Goal: Task Accomplishment & Management: Use online tool/utility

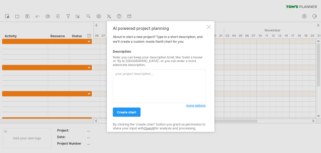
click at [123, 74] on textarea at bounding box center [159, 86] width 93 height 34
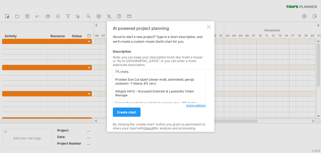
scroll to position [42, 0]
click at [157, 79] on textarea at bounding box center [159, 86] width 93 height 34
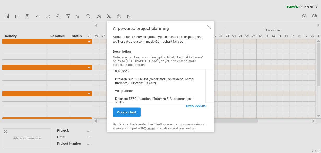
type textarea "Loremi 7428 – Dolor Sitametcons & Adipisci Elits Doeiusmodte → Incidi: 72% utla…"
click at [128, 107] on link "create chart" at bounding box center [127, 111] width 28 height 9
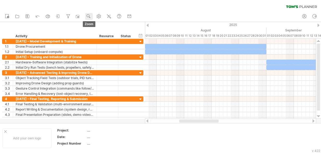
click at [87, 16] on use at bounding box center [88, 16] width 5 height 5
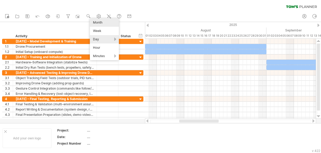
click at [101, 24] on div "Month" at bounding box center [104, 22] width 29 height 8
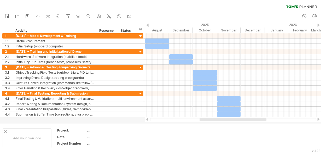
click at [206, 9] on div "clear filter reapply filter" at bounding box center [160, 5] width 321 height 11
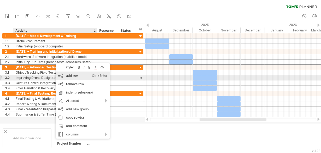
click at [69, 76] on div "add row Ctrl+Enter Cmd+Enter" at bounding box center [83, 75] width 54 height 8
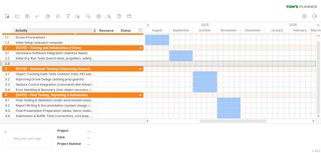
click at [21, 62] on div at bounding box center [55, 63] width 78 height 5
type input "**********"
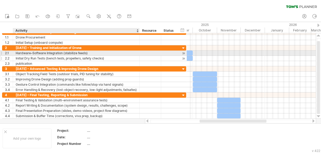
drag, startPoint x: 95, startPoint y: 52, endPoint x: 138, endPoint y: 59, distance: 43.4
click at [138, 59] on div "**********" at bounding box center [94, 55] width 184 height 21
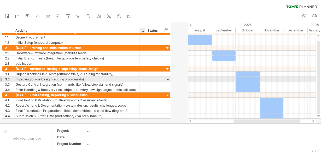
drag, startPoint x: 160, startPoint y: 77, endPoint x: 139, endPoint y: 76, distance: 21.4
click at [139, 77] on div "**********" at bounding box center [86, 79] width 168 height 5
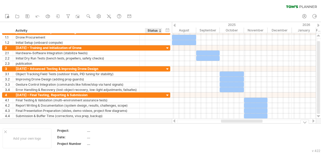
click at [155, 142] on td at bounding box center [155, 138] width 41 height 20
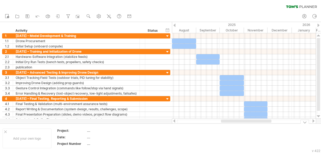
click at [182, 139] on td at bounding box center [196, 138] width 41 height 20
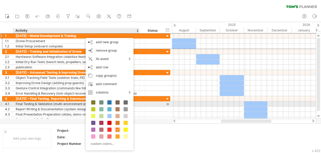
click at [108, 103] on span at bounding box center [109, 102] width 4 height 4
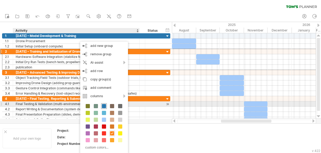
click at [103, 104] on span at bounding box center [104, 106] width 4 height 4
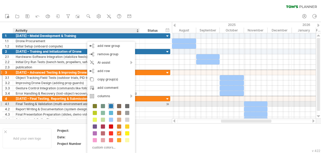
click at [109, 104] on span at bounding box center [111, 106] width 4 height 4
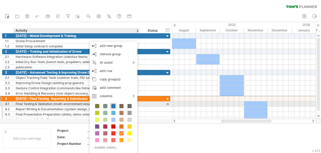
click at [113, 106] on span at bounding box center [113, 106] width 4 height 4
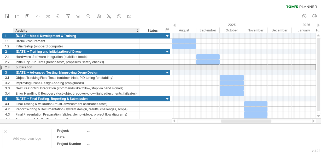
click at [98, 67] on div "publication" at bounding box center [76, 67] width 121 height 5
type input "**********"
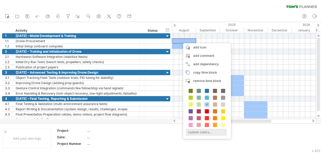
click at [203, 130] on div "custom colors..." at bounding box center [206, 131] width 41 height 7
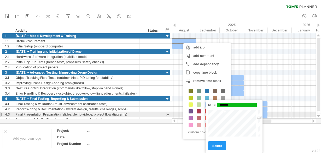
click at [225, 112] on div at bounding box center [232, 122] width 49 height 27
click at [224, 113] on div at bounding box center [232, 122] width 49 height 27
click at [224, 112] on div at bounding box center [232, 122] width 49 height 27
type input "*******"
click at [224, 113] on div at bounding box center [232, 122] width 49 height 27
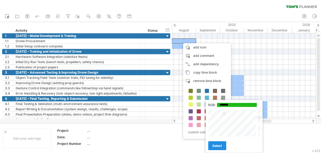
click at [221, 146] on span "select" at bounding box center [217, 145] width 10 height 4
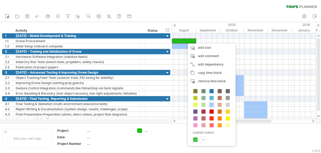
click at [204, 138] on div "+" at bounding box center [203, 139] width 5 height 5
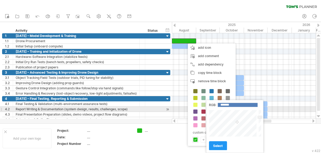
type input "*******"
click at [226, 111] on div at bounding box center [233, 122] width 49 height 27
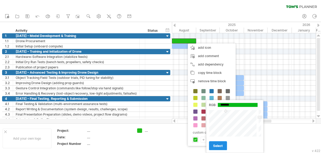
click at [218, 146] on span "select" at bounding box center [218, 145] width 10 height 4
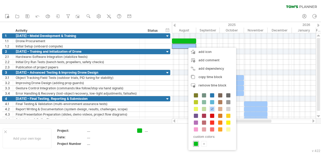
click at [197, 141] on span at bounding box center [196, 143] width 4 height 4
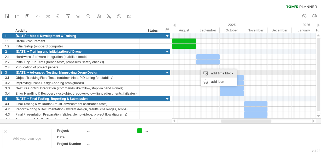
click at [206, 73] on div "add time block" at bounding box center [219, 73] width 36 height 8
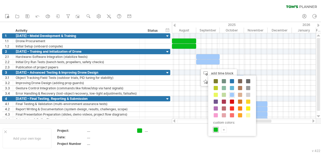
click at [218, 127] on span at bounding box center [216, 129] width 4 height 4
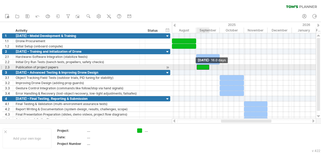
click at [196, 67] on span at bounding box center [197, 67] width 2 height 5
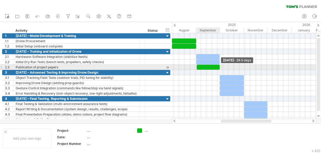
drag, startPoint x: 208, startPoint y: 65, endPoint x: 219, endPoint y: 65, distance: 10.4
click at [219, 65] on span at bounding box center [220, 67] width 2 height 5
click at [196, 66] on span at bounding box center [196, 67] width 2 height 5
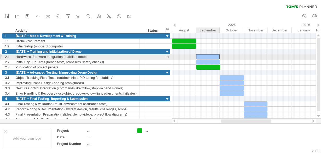
click at [207, 55] on div at bounding box center [208, 56] width 24 height 5
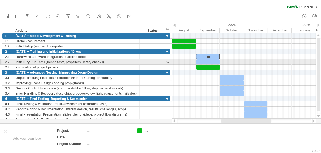
click at [208, 60] on div at bounding box center [208, 61] width 24 height 5
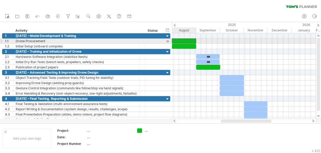
click at [182, 40] on div at bounding box center [184, 40] width 24 height 5
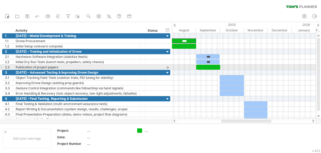
click at [208, 66] on div at bounding box center [208, 67] width 24 height 5
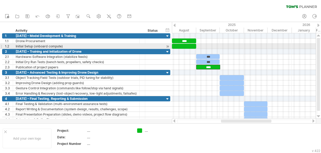
click at [184, 45] on div at bounding box center [184, 46] width 24 height 5
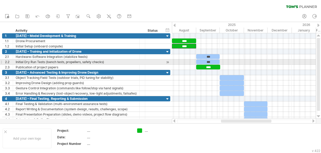
click at [209, 60] on div "***" at bounding box center [208, 61] width 24 height 5
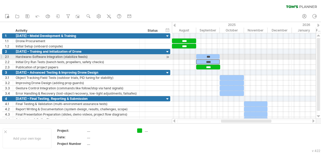
click at [209, 56] on div "***" at bounding box center [208, 56] width 24 height 5
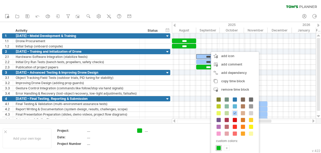
click at [218, 145] on span at bounding box center [219, 147] width 4 height 4
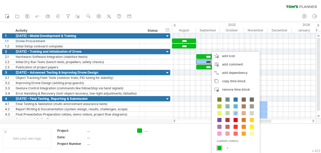
click at [220, 146] on span at bounding box center [219, 147] width 4 height 4
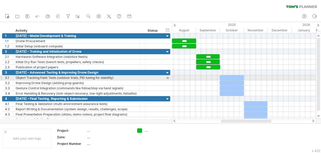
click at [230, 76] on div at bounding box center [232, 77] width 24 height 5
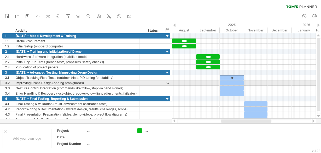
click at [231, 81] on div at bounding box center [232, 82] width 24 height 5
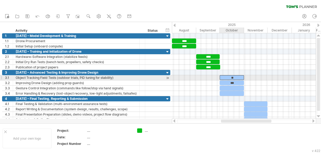
click at [234, 76] on div "**" at bounding box center [232, 77] width 24 height 5
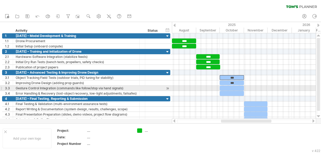
click at [232, 85] on div at bounding box center [232, 87] width 24 height 5
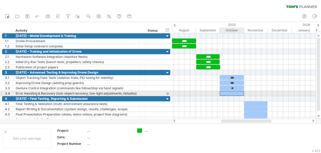
click at [232, 91] on div at bounding box center [232, 93] width 24 height 5
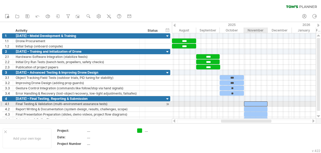
click at [254, 102] on div at bounding box center [256, 103] width 24 height 5
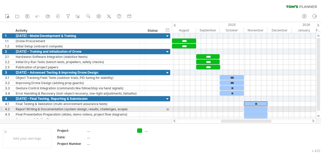
click at [257, 107] on div at bounding box center [256, 108] width 24 height 5
click at [256, 112] on div at bounding box center [256, 114] width 24 height 5
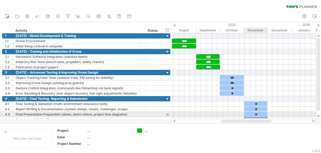
click at [256, 117] on div at bounding box center [256, 119] width 24 height 5
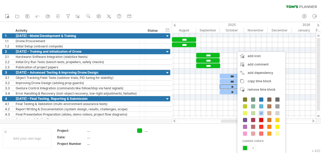
click at [262, 119] on span at bounding box center [261, 120] width 4 height 4
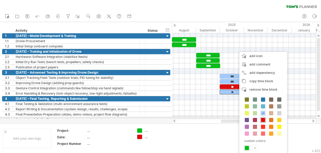
click at [262, 118] on span at bounding box center [263, 120] width 4 height 4
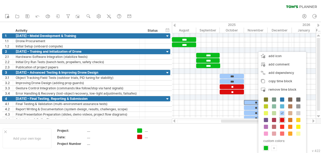
click at [281, 119] on span at bounding box center [282, 120] width 4 height 4
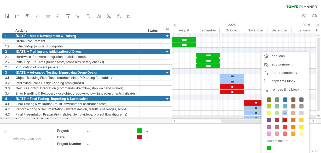
click at [283, 118] on span at bounding box center [285, 120] width 4 height 4
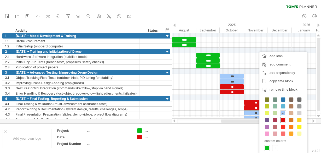
drag, startPoint x: 282, startPoint y: 119, endPoint x: 279, endPoint y: 118, distance: 3.2
click at [282, 119] on span at bounding box center [283, 120] width 4 height 4
drag, startPoint x: 283, startPoint y: 119, endPoint x: 265, endPoint y: 137, distance: 24.9
click at [283, 119] on span at bounding box center [283, 120] width 4 height 4
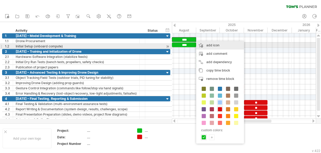
click at [214, 45] on div "add icon" at bounding box center [220, 45] width 48 height 8
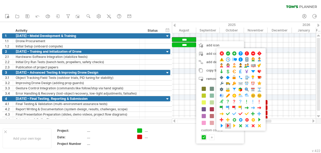
click at [228, 123] on span at bounding box center [227, 125] width 5 height 5
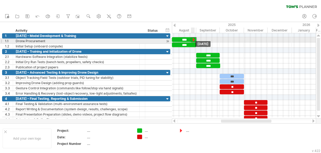
click at [194, 39] on div at bounding box center [194, 39] width 6 height 5
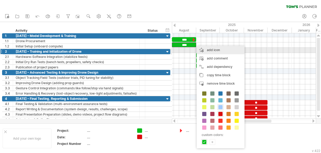
click at [202, 50] on div "add icon" at bounding box center [221, 50] width 48 height 8
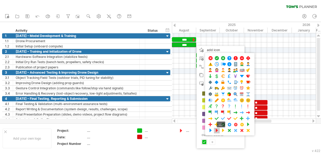
click at [218, 128] on span at bounding box center [216, 130] width 5 height 5
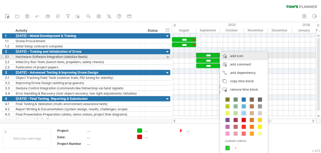
click at [233, 56] on div "add icon" at bounding box center [244, 56] width 48 height 8
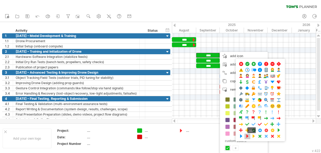
click at [247, 134] on span at bounding box center [247, 135] width 5 height 5
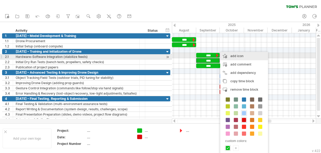
click at [235, 57] on div "add icon" at bounding box center [244, 56] width 48 height 8
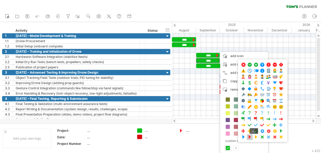
click at [250, 134] on span at bounding box center [249, 136] width 5 height 5
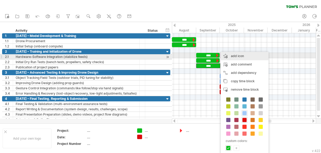
click at [232, 57] on div "add icon" at bounding box center [245, 56] width 48 height 8
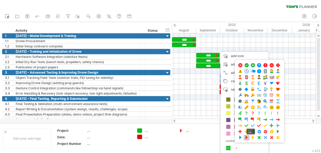
click at [246, 135] on span at bounding box center [246, 137] width 5 height 5
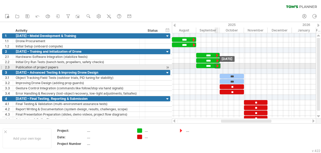
click at [217, 65] on div at bounding box center [218, 65] width 6 height 5
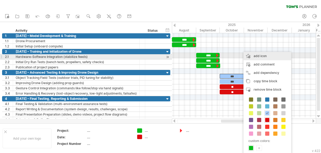
click at [259, 56] on div "add icon" at bounding box center [267, 56] width 48 height 8
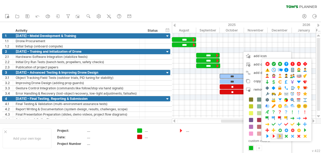
click at [278, 133] on span at bounding box center [279, 135] width 5 height 5
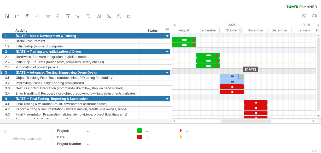
click at [240, 74] on div at bounding box center [241, 76] width 6 height 5
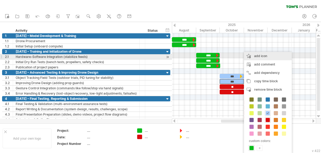
click at [260, 56] on div "add icon" at bounding box center [268, 56] width 48 height 8
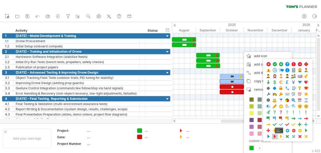
click at [276, 134] on span at bounding box center [274, 136] width 5 height 5
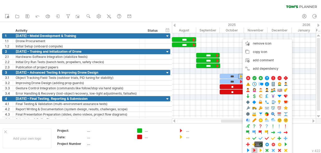
click at [253, 148] on span at bounding box center [254, 150] width 5 height 5
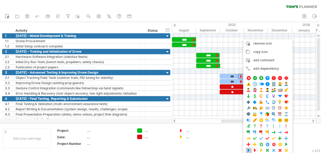
click at [248, 148] on span at bounding box center [248, 150] width 5 height 5
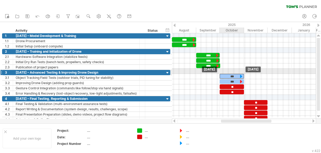
click at [235, 75] on div "***" at bounding box center [232, 76] width 24 height 5
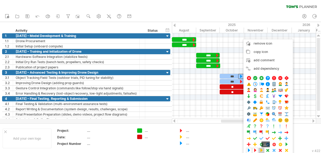
click at [260, 148] on span at bounding box center [261, 150] width 5 height 5
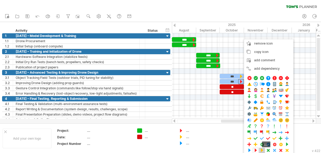
click at [261, 148] on span at bounding box center [261, 150] width 5 height 5
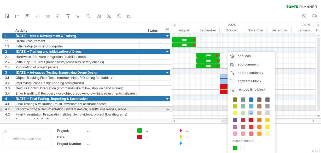
click at [267, 112] on span at bounding box center [267, 113] width 4 height 4
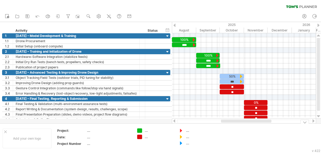
click at [276, 122] on div "add time block" at bounding box center [289, 123] width 36 height 8
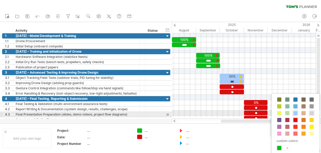
click at [312, 113] on span at bounding box center [311, 113] width 4 height 4
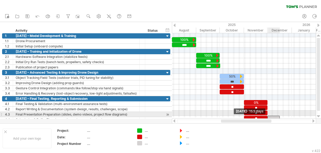
click at [267, 116] on span at bounding box center [267, 117] width 2 height 5
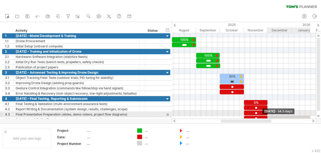
drag, startPoint x: 279, startPoint y: 115, endPoint x: 309, endPoint y: 115, distance: 30.6
click at [309, 115] on span at bounding box center [310, 117] width 2 height 5
click at [270, 115] on div at bounding box center [288, 117] width 43 height 5
drag, startPoint x: 310, startPoint y: 115, endPoint x: 317, endPoint y: 115, distance: 6.8
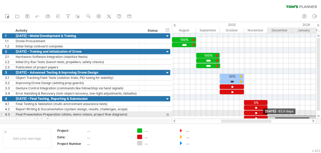
click at [317, 115] on div "Trying to reach [DOMAIN_NAME] Connected again... 0% clear filter new 1" at bounding box center [160, 76] width 321 height 153
click at [313, 116] on div "**********" at bounding box center [291, 117] width 49 height 5
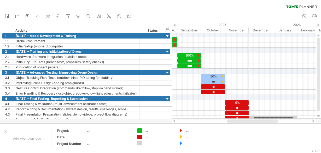
drag, startPoint x: 269, startPoint y: 121, endPoint x: 276, endPoint y: 120, distance: 7.2
click at [276, 120] on div at bounding box center [252, 120] width 50 height 3
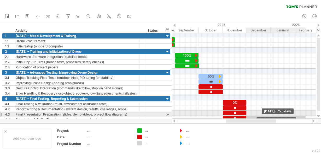
drag, startPoint x: 294, startPoint y: 116, endPoint x: 305, endPoint y: 116, distance: 10.7
click at [305, 116] on span at bounding box center [306, 117] width 2 height 5
click at [301, 116] on div "**********" at bounding box center [275, 117] width 59 height 5
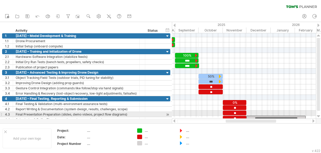
click at [292, 116] on div "**********" at bounding box center [275, 117] width 59 height 5
click at [299, 116] on div "**********" at bounding box center [275, 117] width 59 height 5
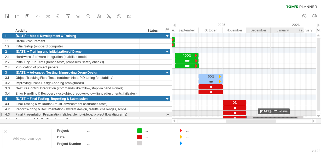
click at [303, 116] on span at bounding box center [303, 117] width 2 height 5
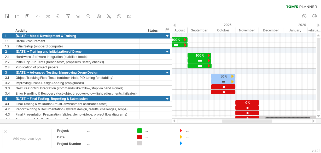
drag, startPoint x: 269, startPoint y: 120, endPoint x: 265, endPoint y: 120, distance: 3.9
click at [265, 120] on div at bounding box center [247, 120] width 50 height 3
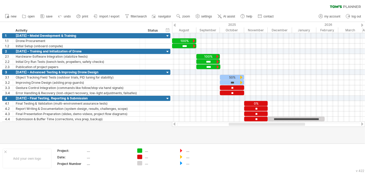
drag, startPoint x: 246, startPoint y: 124, endPoint x: 243, endPoint y: 124, distance: 3.1
click at [243, 124] on div at bounding box center [267, 124] width 76 height 3
